Goal: Answer question/provide support

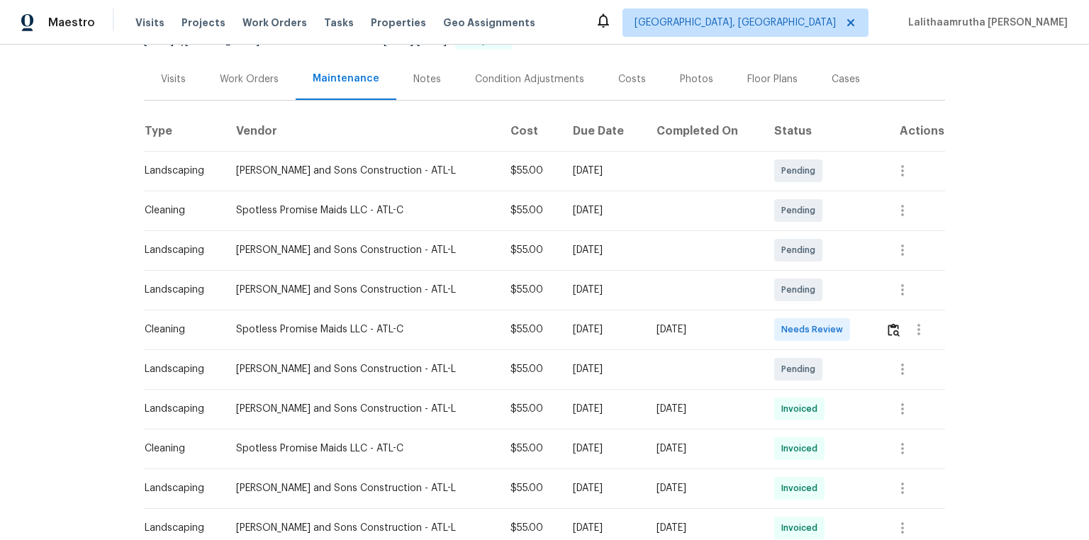
scroll to position [170, 0]
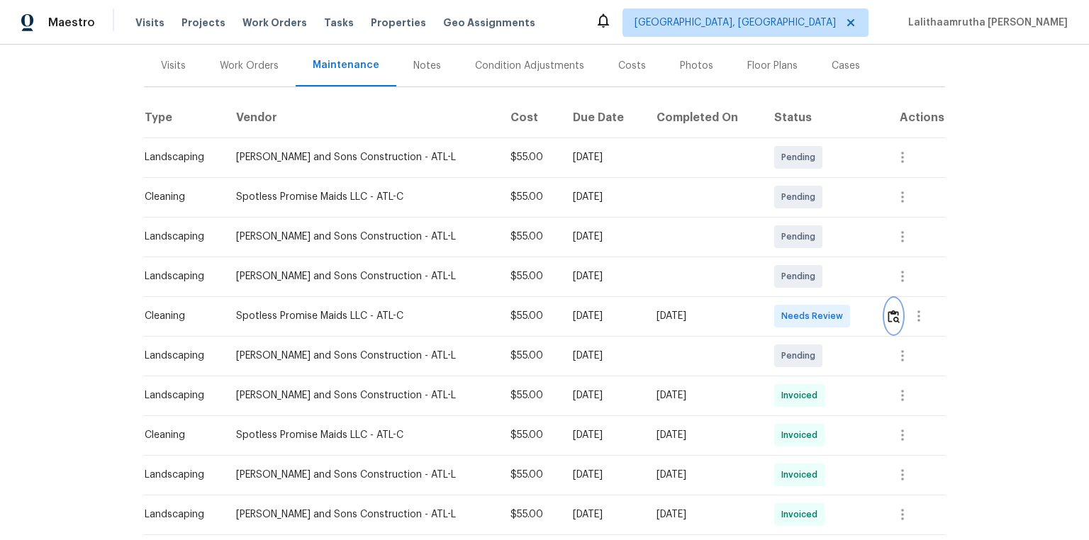
click at [890, 315] on img "button" at bounding box center [894, 316] width 12 height 13
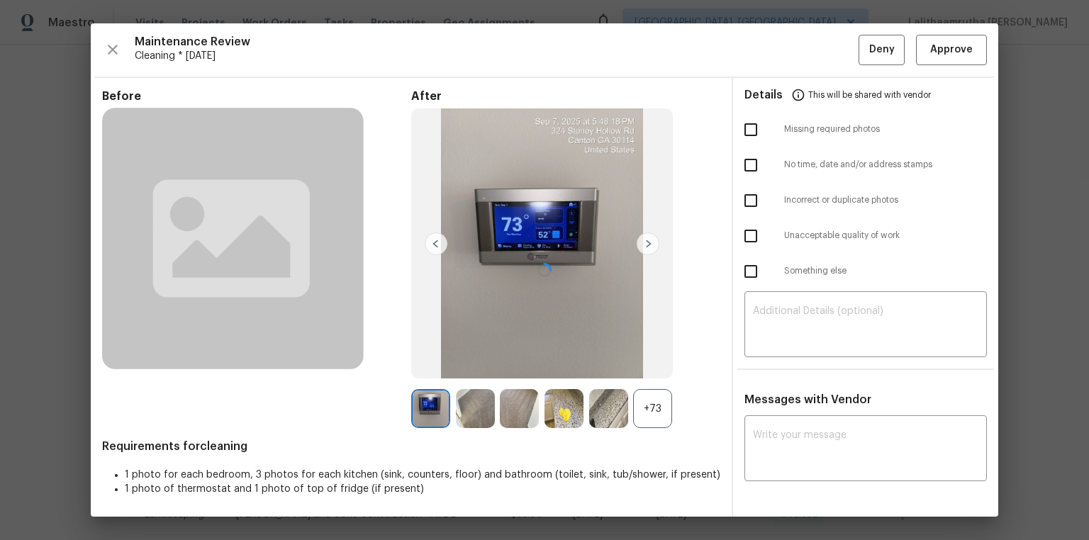
click at [960, 60] on div at bounding box center [545, 270] width 908 height 494
click at [959, 54] on div at bounding box center [545, 270] width 908 height 494
click at [963, 43] on div at bounding box center [545, 270] width 908 height 494
click at [964, 48] on div at bounding box center [545, 270] width 908 height 494
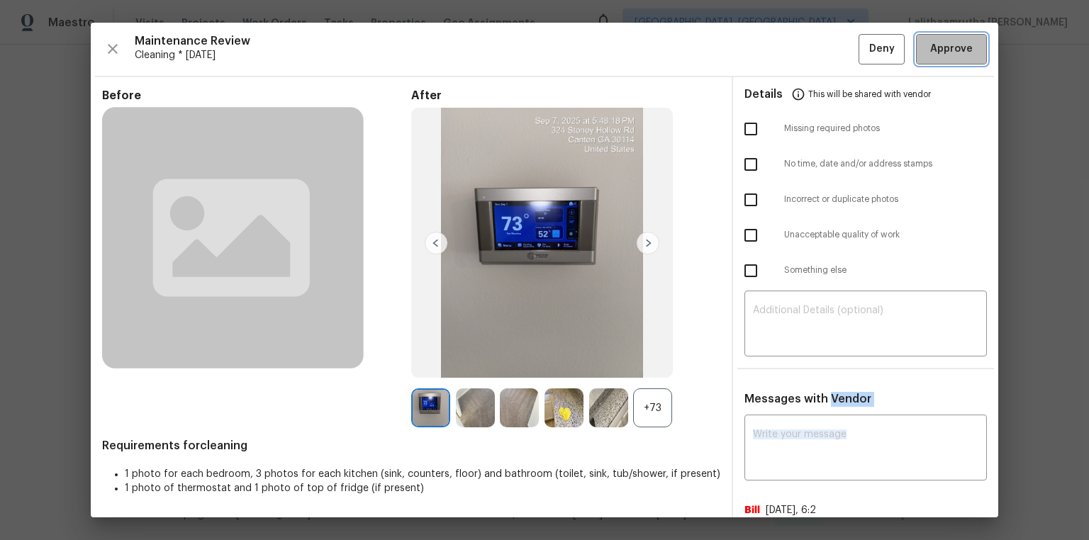
click at [960, 57] on span "Approve" at bounding box center [952, 49] width 43 height 18
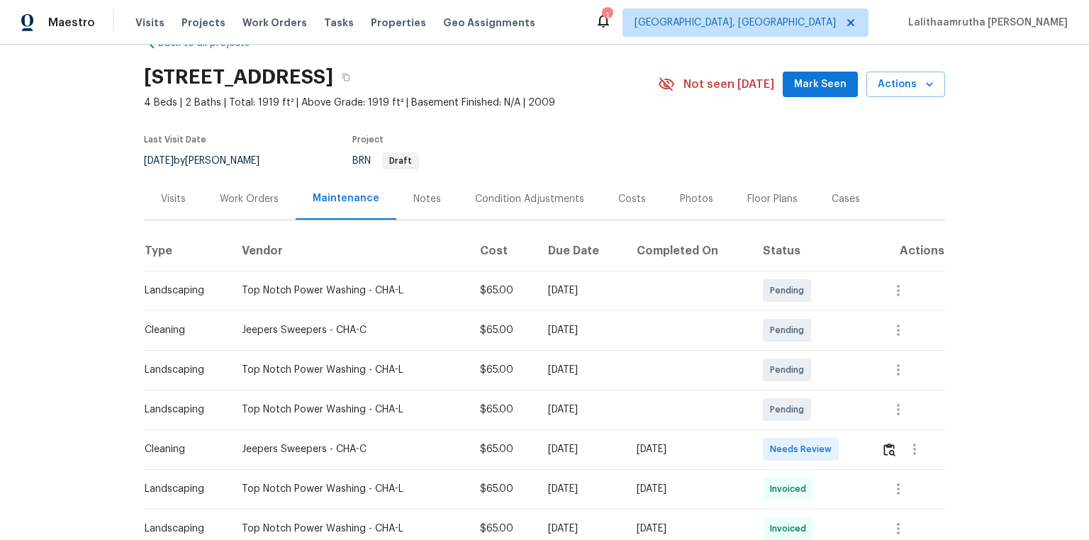
scroll to position [57, 0]
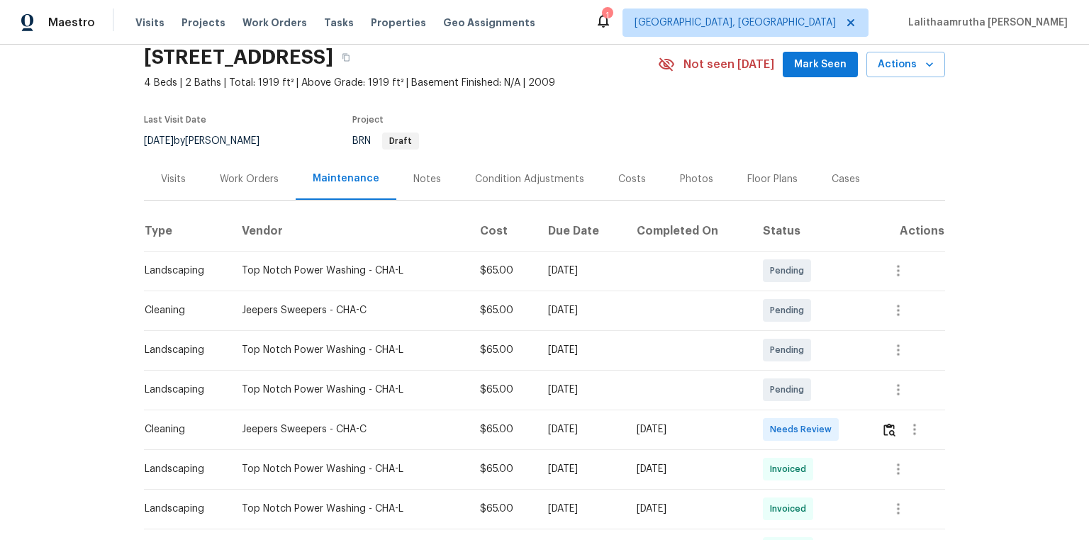
click at [774, 363] on td at bounding box center [907, 430] width 75 height 40
click at [774, 363] on img "button" at bounding box center [890, 429] width 12 height 13
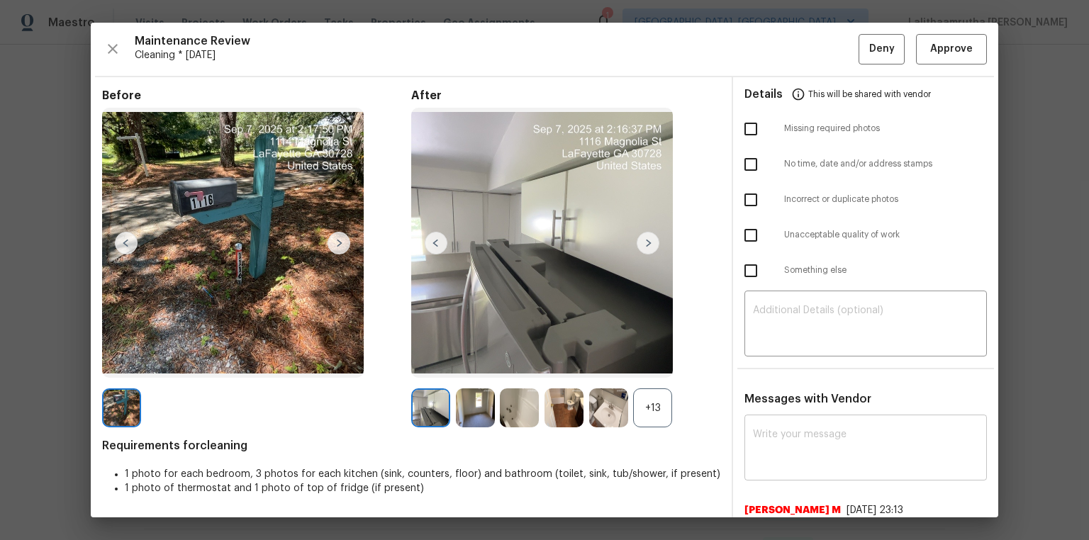
click at [774, 363] on div "x ​" at bounding box center [866, 449] width 243 height 62
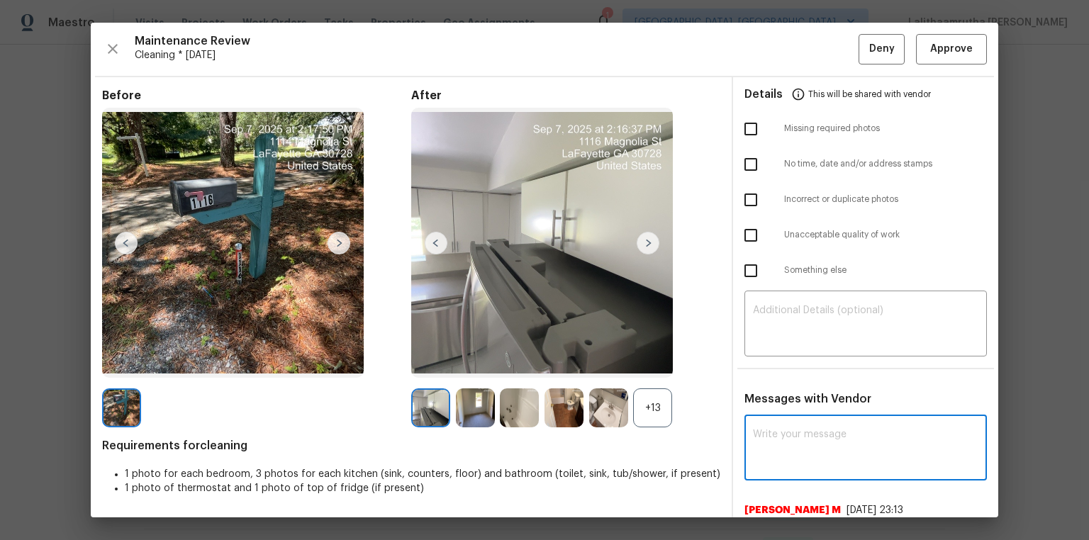
paste textarea "Maintenance Audit Team: Hello! Unfortunately, this cleaning visit completed on …"
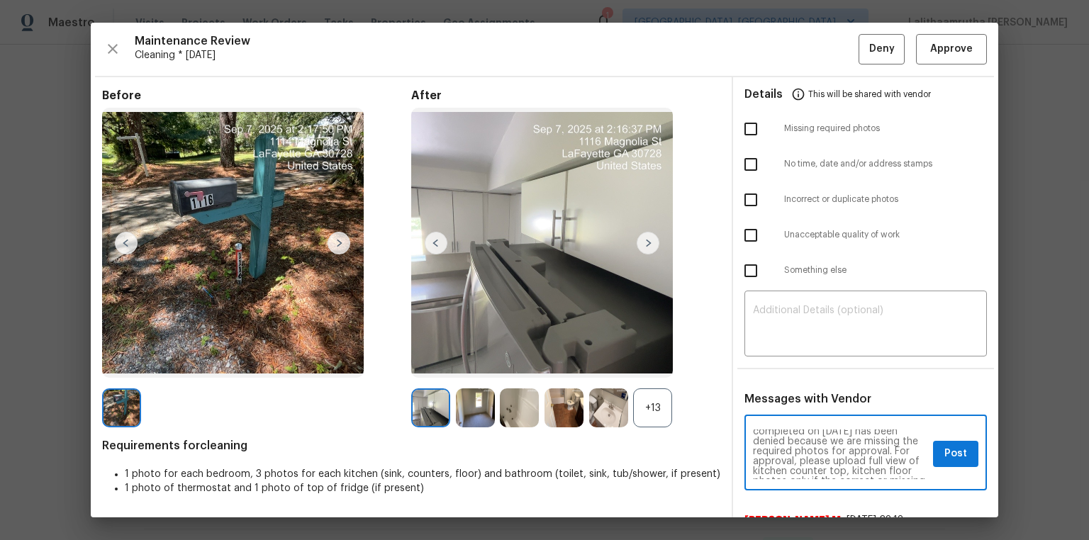
scroll to position [45, 0]
type textarea "Maintenance Audit Team: Hello! Unfortunately, this cleaning visit completed on …"
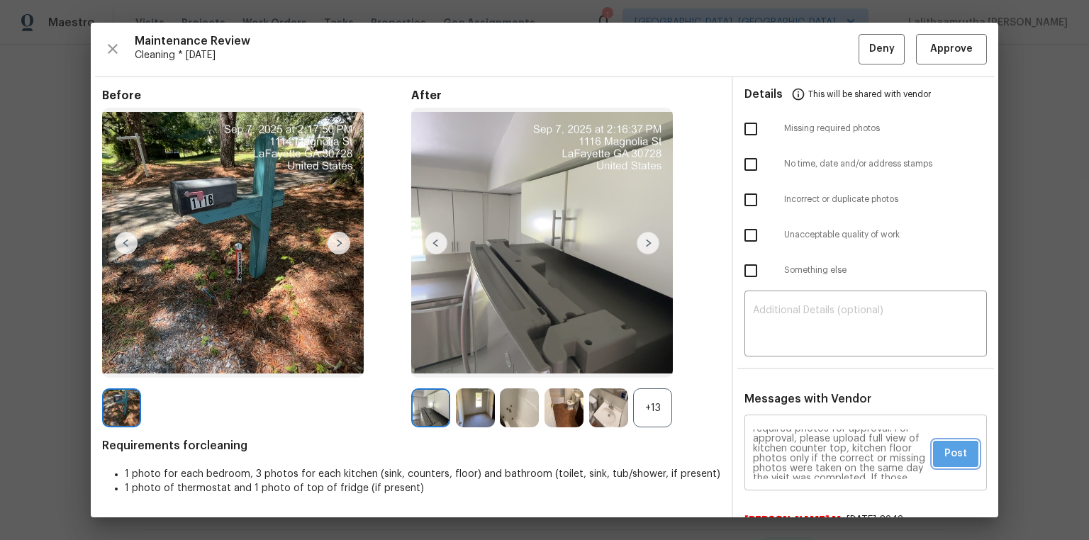
click at [774, 363] on button "Post" at bounding box center [955, 454] width 45 height 26
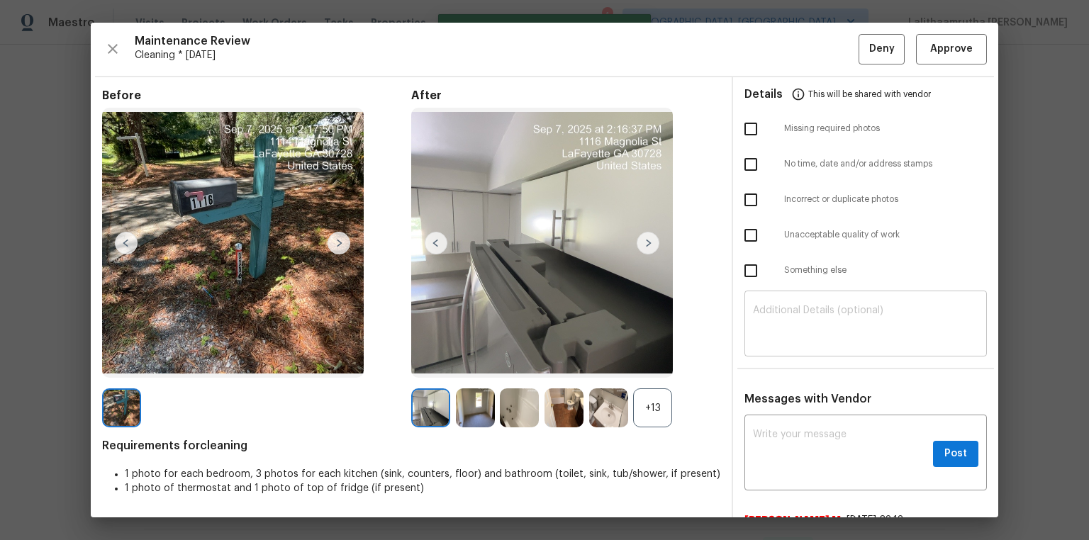
scroll to position [0, 0]
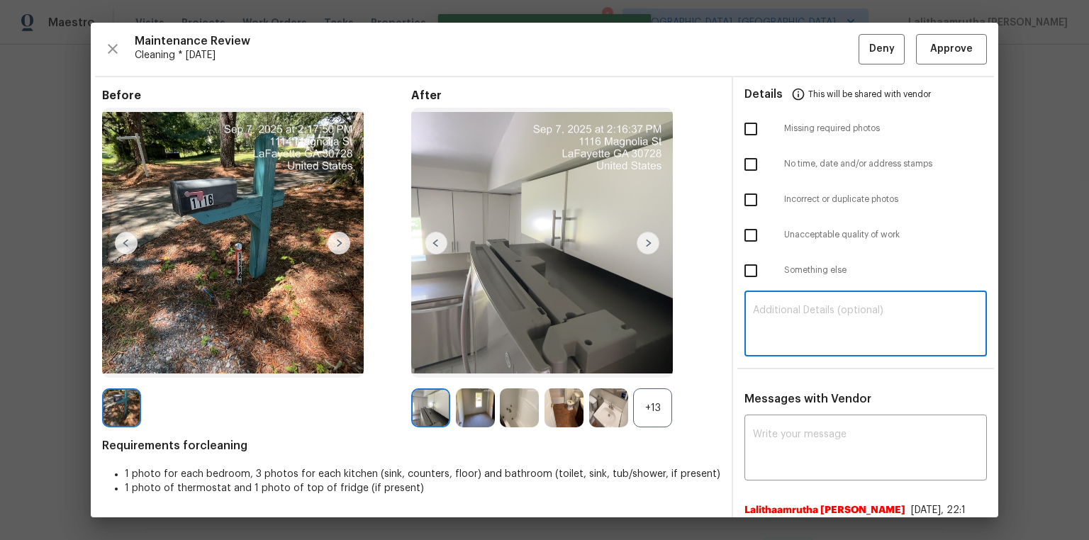
click at [774, 309] on textarea at bounding box center [866, 326] width 226 height 40
paste textarea "Maintenance Audit Team: Hello! Unfortunately, this cleaning visit completed on …"
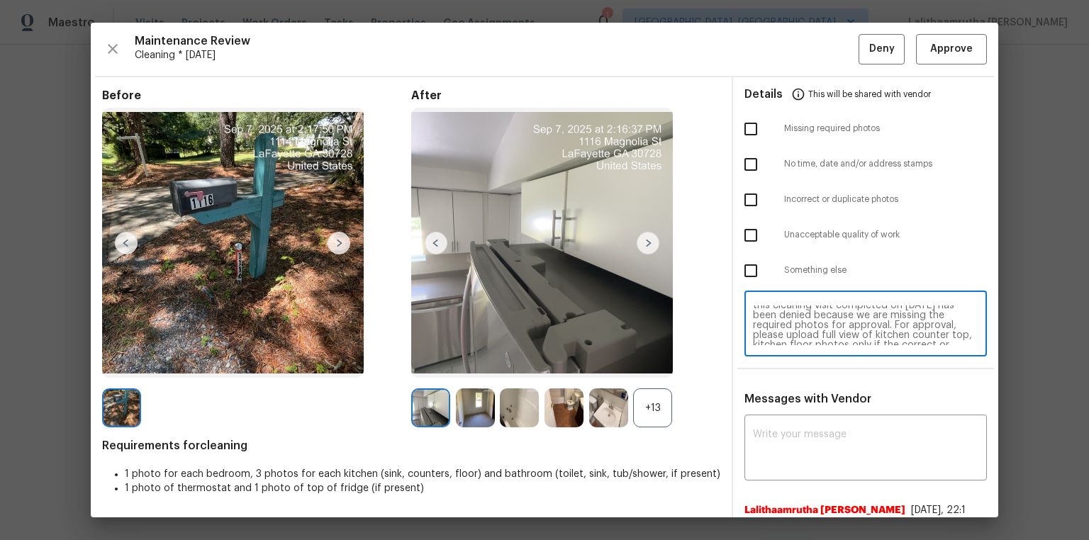
scroll to position [23, 0]
type textarea "Maintenance Audit Team: Hello! Unfortunately, this cleaning visit completed on …"
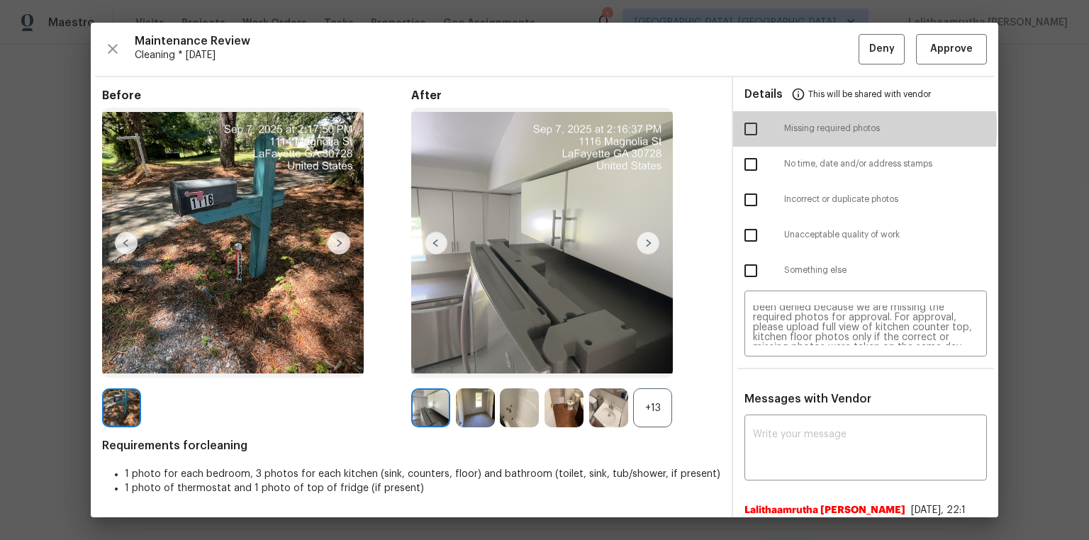
click at [747, 128] on input "checkbox" at bounding box center [751, 129] width 30 height 30
checkbox input "true"
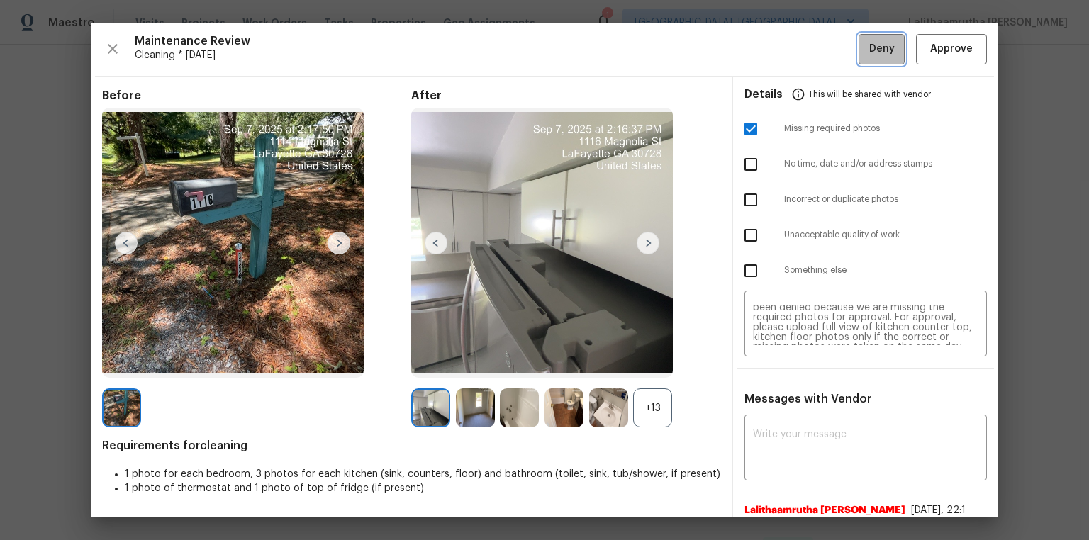
click at [774, 55] on span "Deny" at bounding box center [883, 49] width 26 height 18
